Goal: Task Accomplishment & Management: Manage account settings

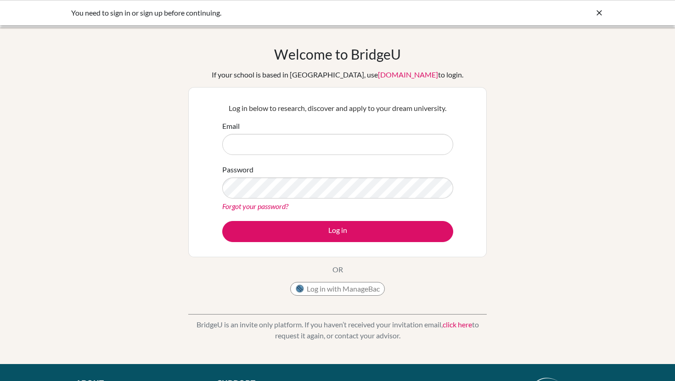
click at [343, 149] on input "Email" at bounding box center [337, 144] width 231 height 21
type input "[DOMAIN_NAME][EMAIL_ADDRESS][DOMAIN_NAME]"
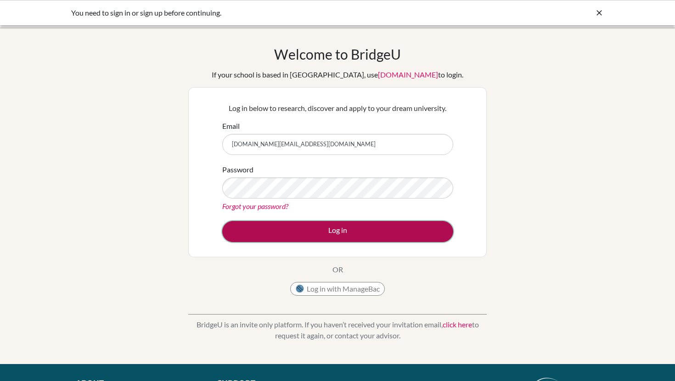
click at [314, 225] on button "Log in" at bounding box center [337, 231] width 231 height 21
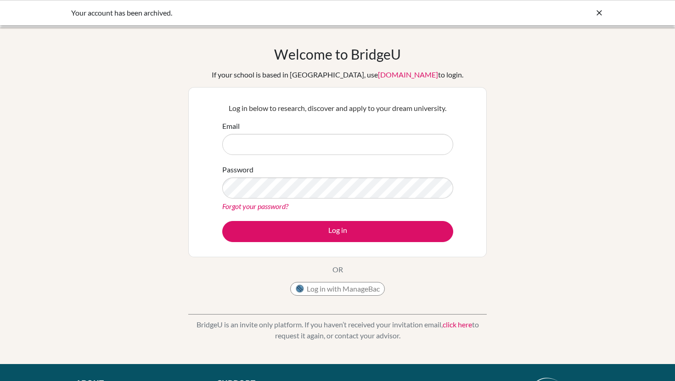
click at [593, 9] on div "Your account has been archived." at bounding box center [337, 12] width 532 height 11
click at [600, 11] on icon at bounding box center [598, 12] width 9 height 9
